Goal: Task Accomplishment & Management: Manage account settings

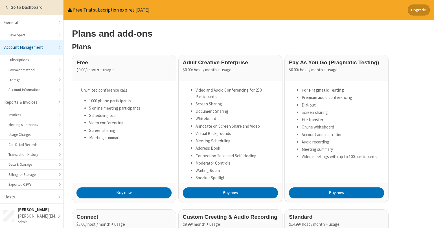
click at [18, 8] on strong "Go to Dashboard" at bounding box center [26, 7] width 32 height 5
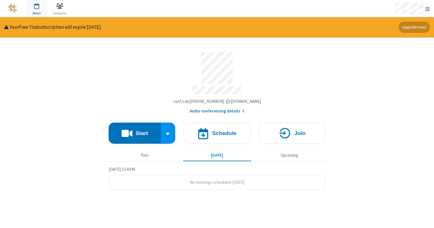
click at [140, 45] on div "Meeting link [DOMAIN_NAME]/conf/call/1677885 Audio conferencing details Start S…" at bounding box center [217, 116] width 217 height 157
click at [121, 77] on div "Account details" at bounding box center [217, 68] width 217 height 32
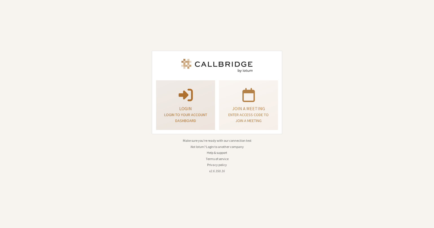
click at [198, 114] on p "Login to your account dashboard" at bounding box center [185, 118] width 45 height 12
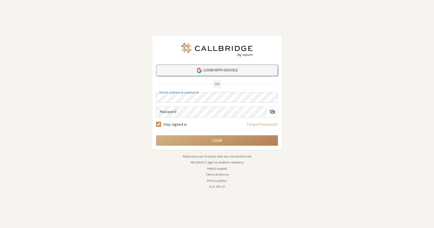
click at [207, 71] on link "Login with Google" at bounding box center [217, 71] width 122 height 12
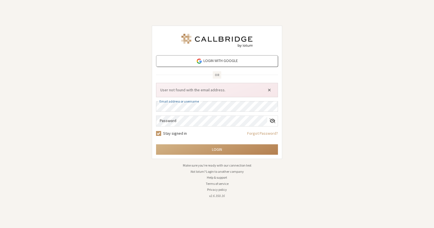
click at [136, 211] on div "Login with Google OR User not found with the email address. Email address or us…" at bounding box center [217, 114] width 434 height 228
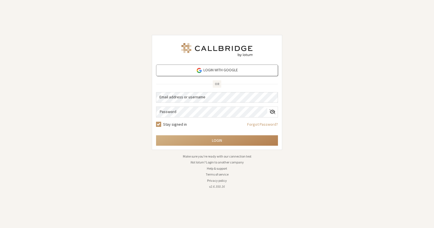
click at [109, 104] on div "Login with Google OR Email address or username Password Stay signed in Forgot P…" at bounding box center [217, 114] width 434 height 228
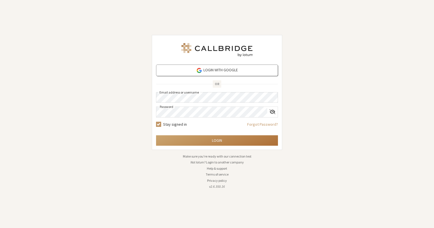
click at [193, 143] on button "Login" at bounding box center [217, 141] width 122 height 10
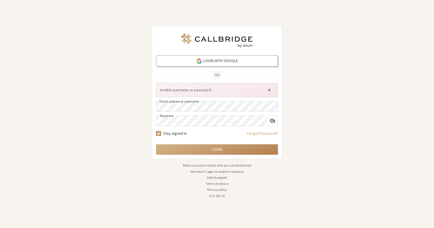
click at [45, 146] on div "Login with Google OR Invalid username or password Email address or username Pas…" at bounding box center [217, 114] width 434 height 228
